Goal: Find specific page/section: Find specific page/section

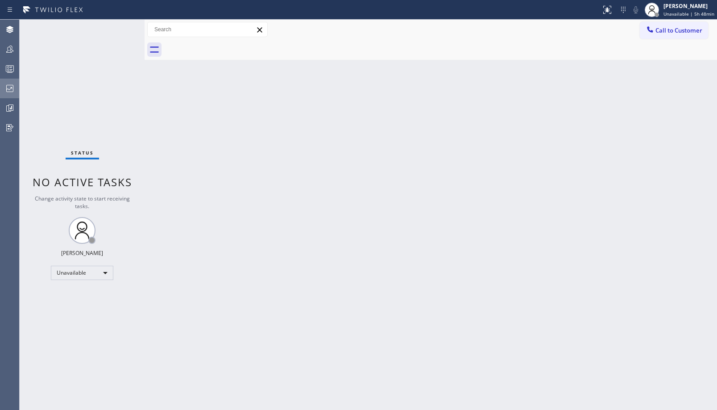
click at [12, 88] on icon at bounding box center [9, 88] width 11 height 11
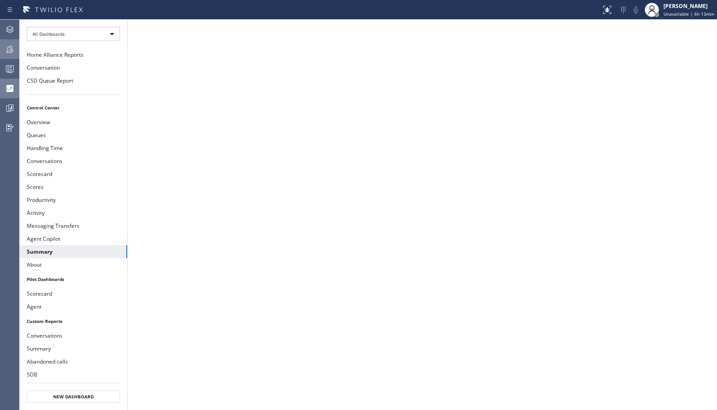
click at [11, 55] on div at bounding box center [10, 49] width 20 height 18
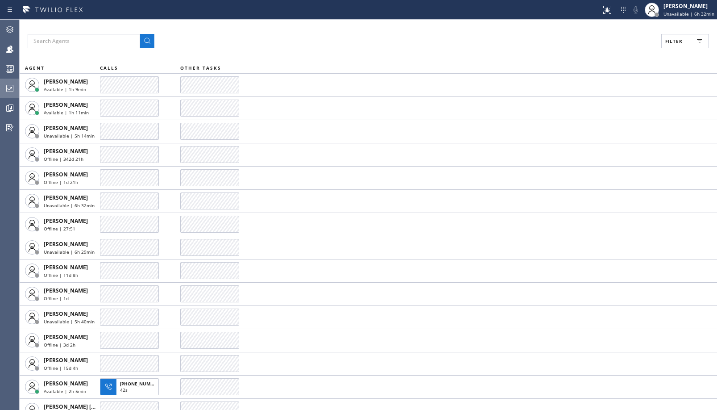
click at [15, 80] on div at bounding box center [10, 88] width 20 height 18
